Goal: Find specific fact: Find specific fact

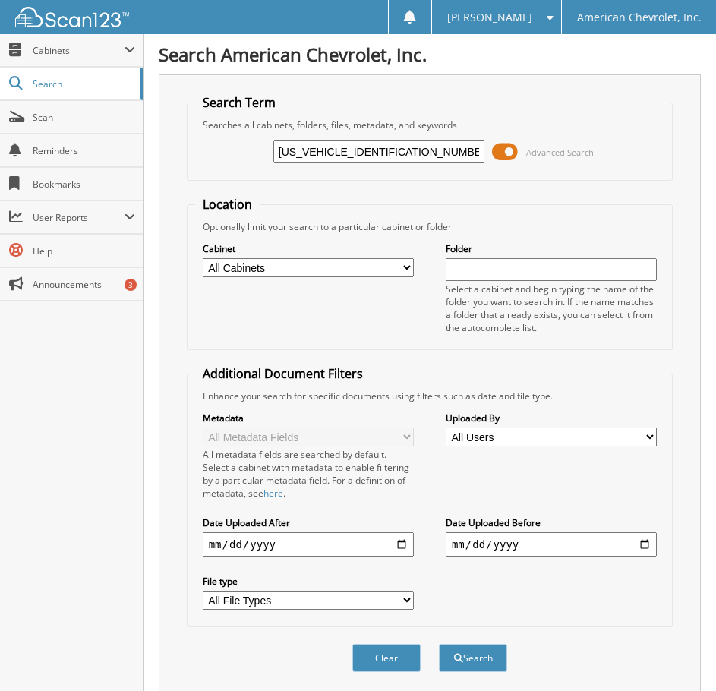
type input "[US_VEHICLE_IDENTIFICATION_NUMBER]"
click at [439, 644] on button "Search" at bounding box center [473, 658] width 68 height 28
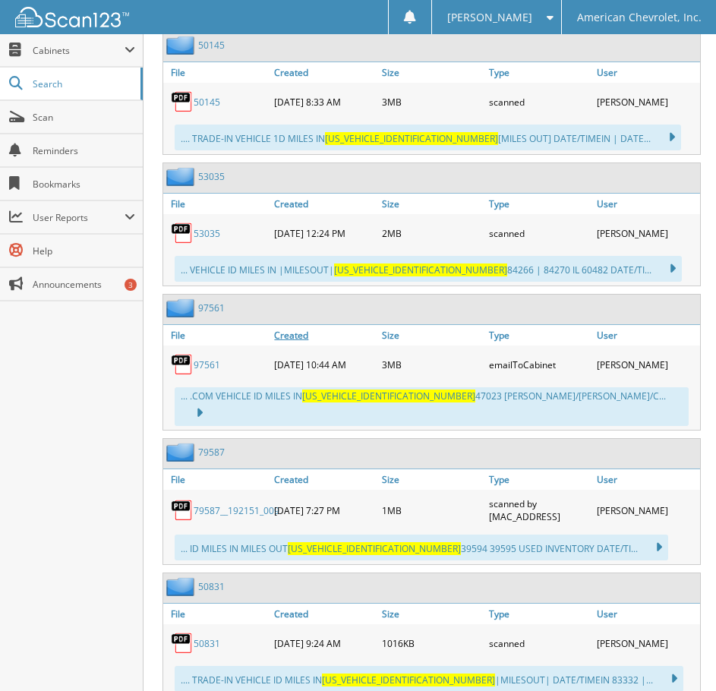
scroll to position [963, 0]
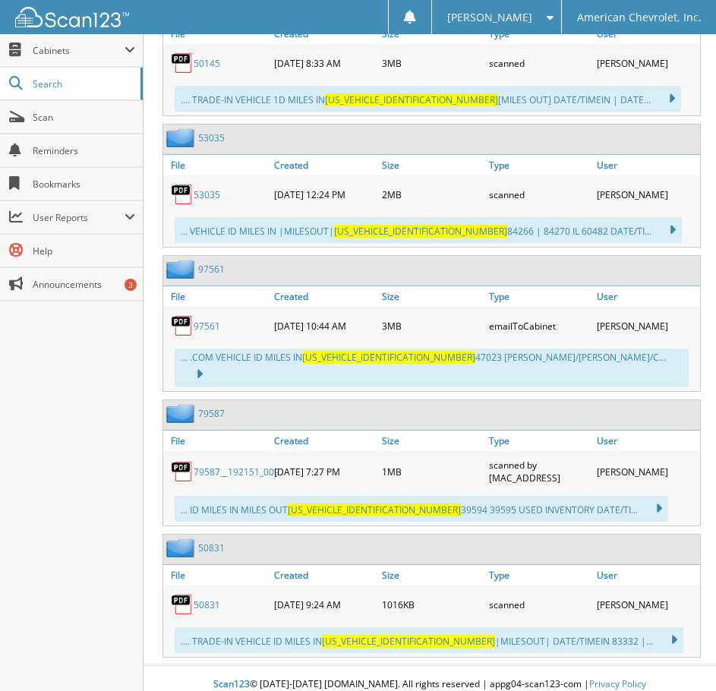
click at [205, 599] on link "50831" at bounding box center [207, 605] width 27 height 13
